Goal: Check status: Check status

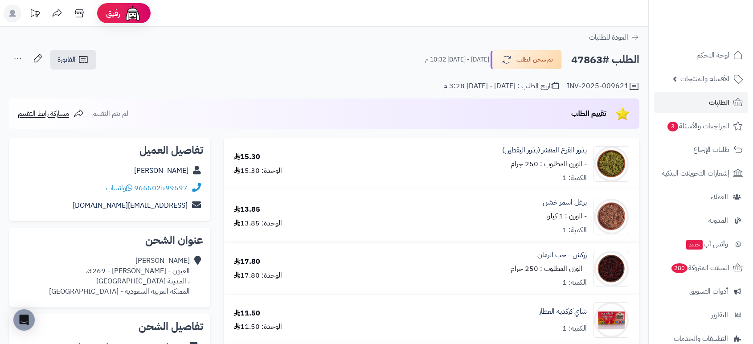
click at [729, 99] on span "الطلبات" at bounding box center [719, 102] width 21 height 12
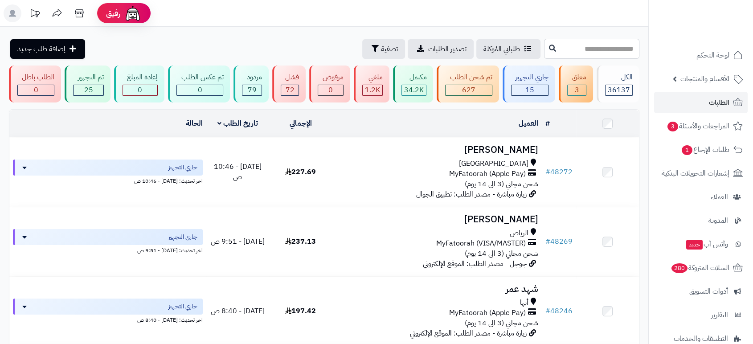
click at [614, 53] on input "text" at bounding box center [591, 49] width 95 height 20
type input "*****"
click at [549, 45] on icon at bounding box center [552, 47] width 7 height 7
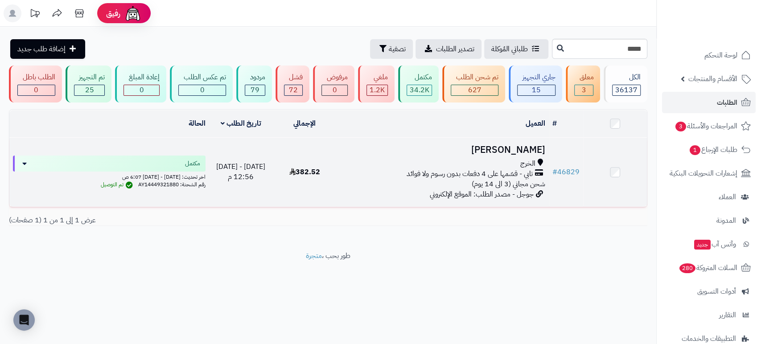
click at [511, 149] on h3 "غالية الفيفي" at bounding box center [442, 150] width 205 height 10
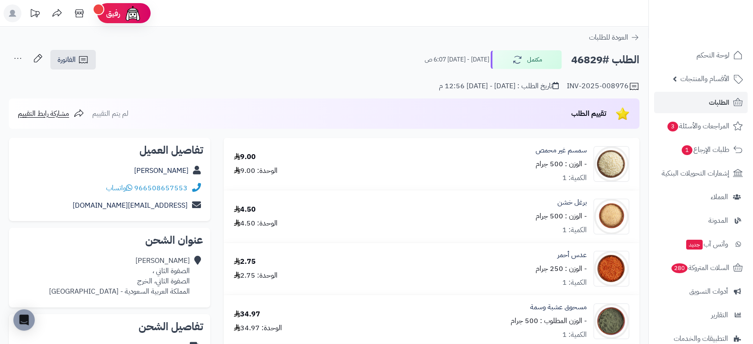
drag, startPoint x: 601, startPoint y: 60, endPoint x: 572, endPoint y: 59, distance: 29.0
click at [572, 59] on h2 "الطلب #46829" at bounding box center [605, 60] width 68 height 18
copy h2 "46829"
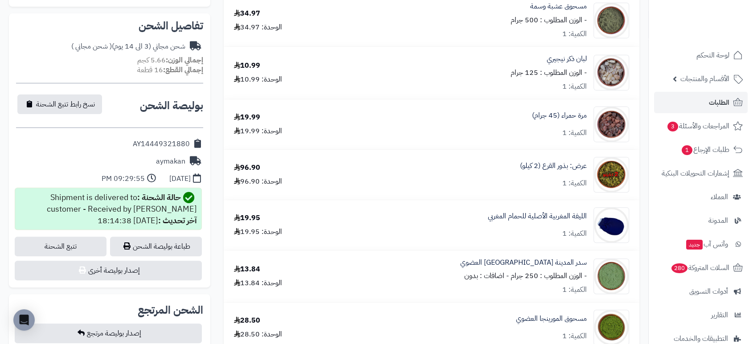
scroll to position [602, 0]
